Goal: Information Seeking & Learning: Learn about a topic

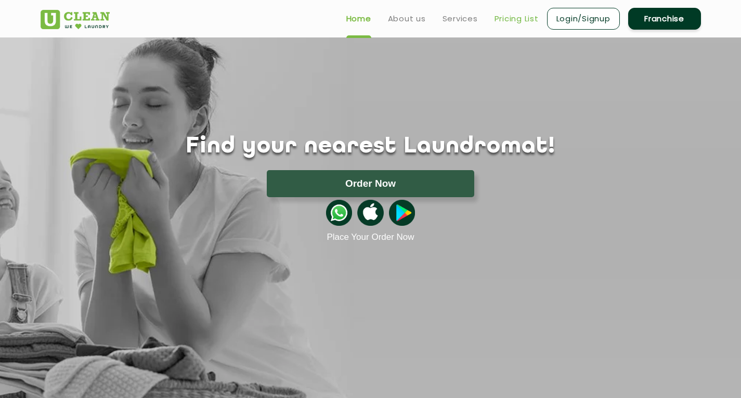
click at [522, 17] on link "Pricing List" at bounding box center [516, 18] width 44 height 12
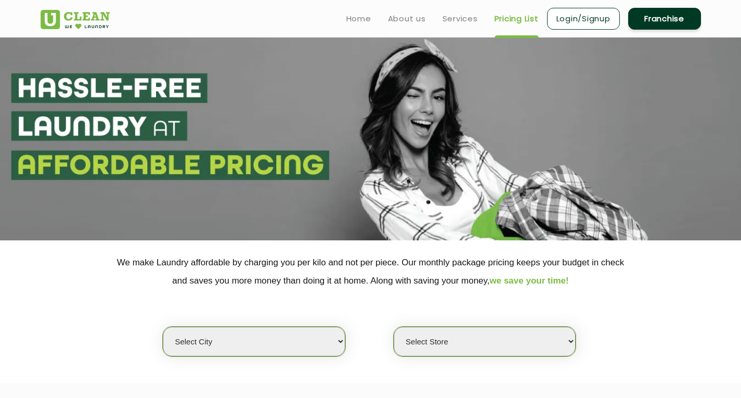
click at [316, 337] on select "Select city" at bounding box center [254, 341] width 182 height 30
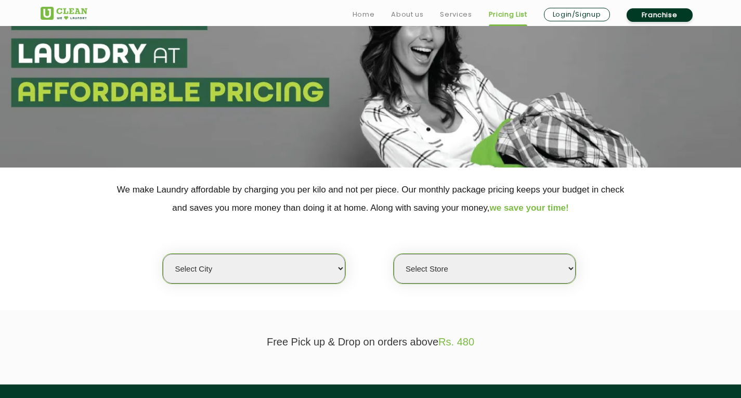
scroll to position [81, 0]
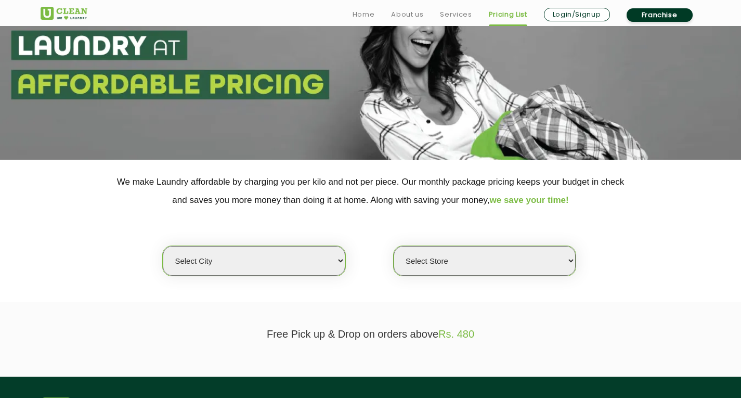
click at [340, 255] on select "Select city" at bounding box center [254, 261] width 182 height 30
click at [163, 246] on select "Select city" at bounding box center [254, 261] width 182 height 30
click at [201, 253] on select "Select city" at bounding box center [254, 261] width 182 height 30
click at [236, 260] on select "Select city" at bounding box center [254, 261] width 182 height 30
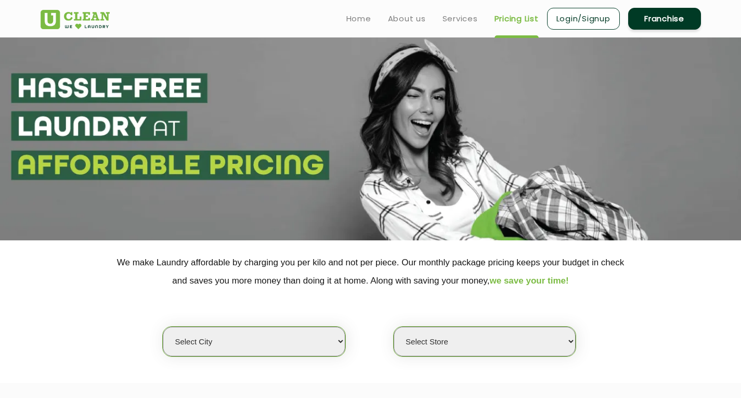
scroll to position [94, 0]
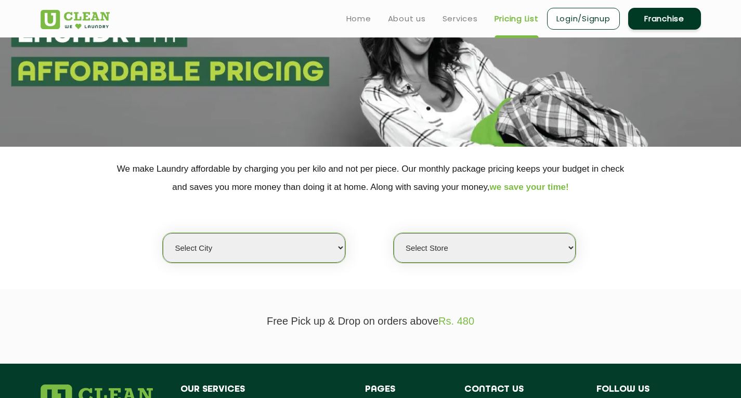
click at [355, 199] on div "Select city Select Store" at bounding box center [371, 229] width 676 height 67
